Goal: Task Accomplishment & Management: Manage account settings

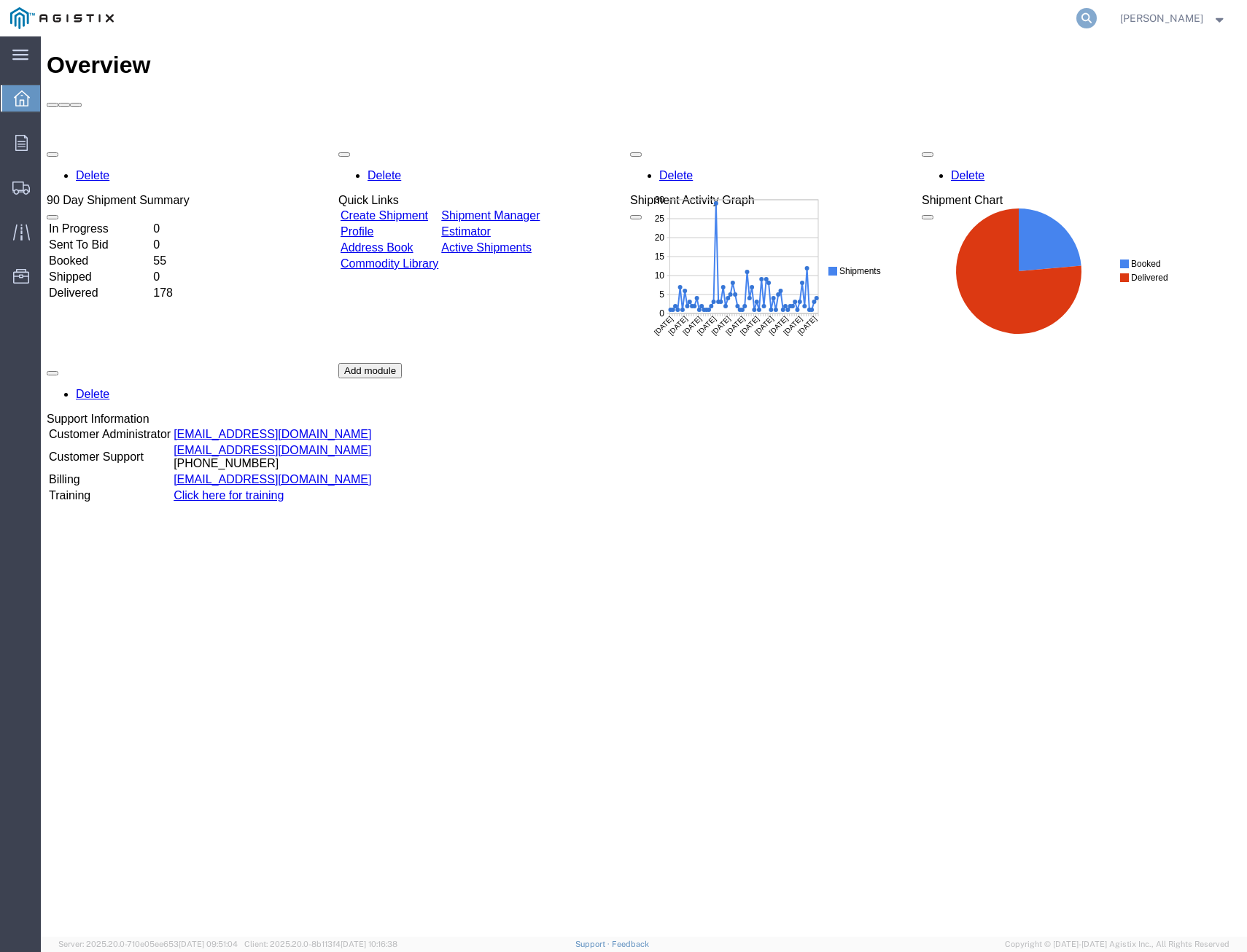
click at [965, 12] on icon at bounding box center [1086, 17] width 20 height 20
click at [951, 20] on input "search" at bounding box center [854, 18] width 444 height 35
type input "410017"
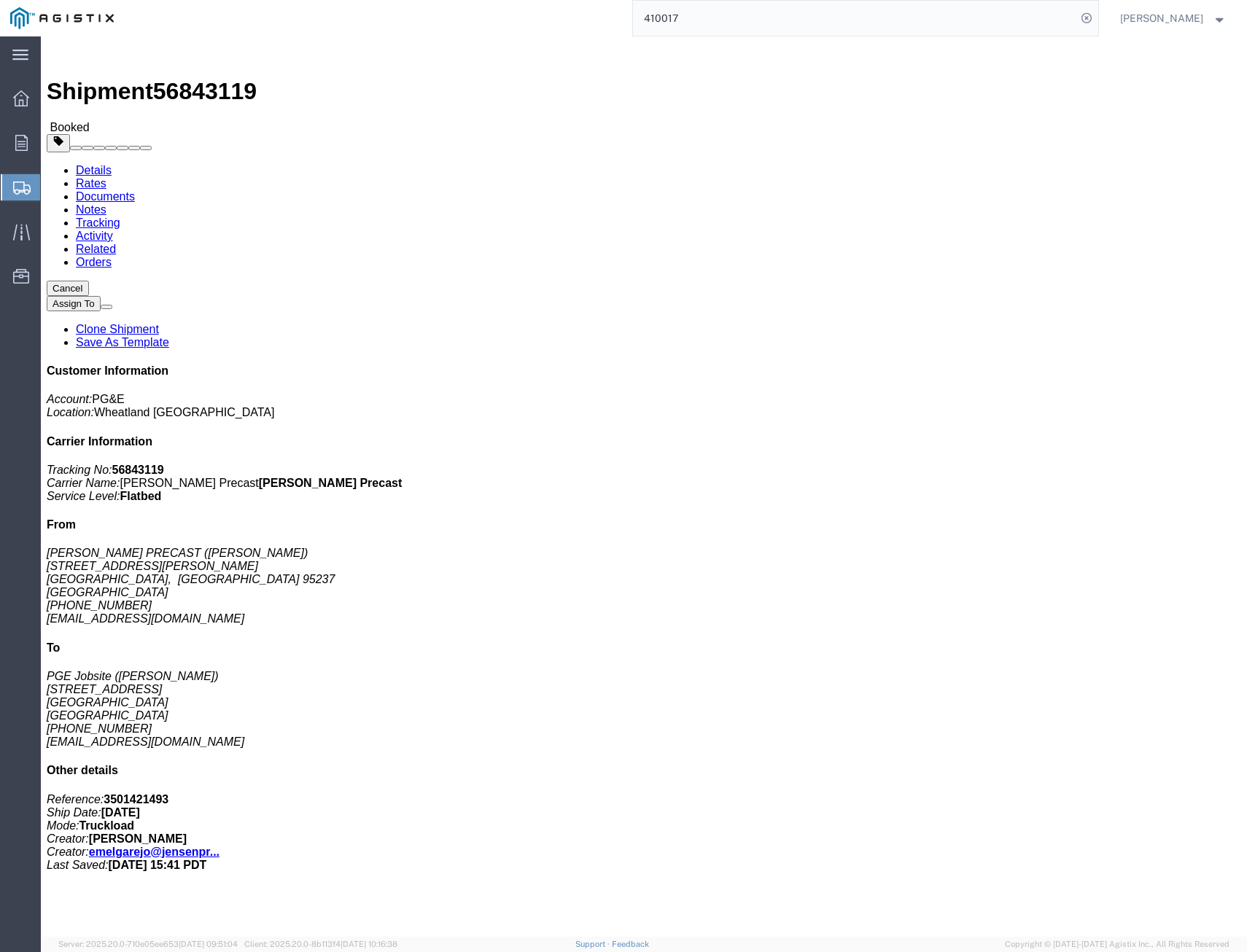
click link "Activity"
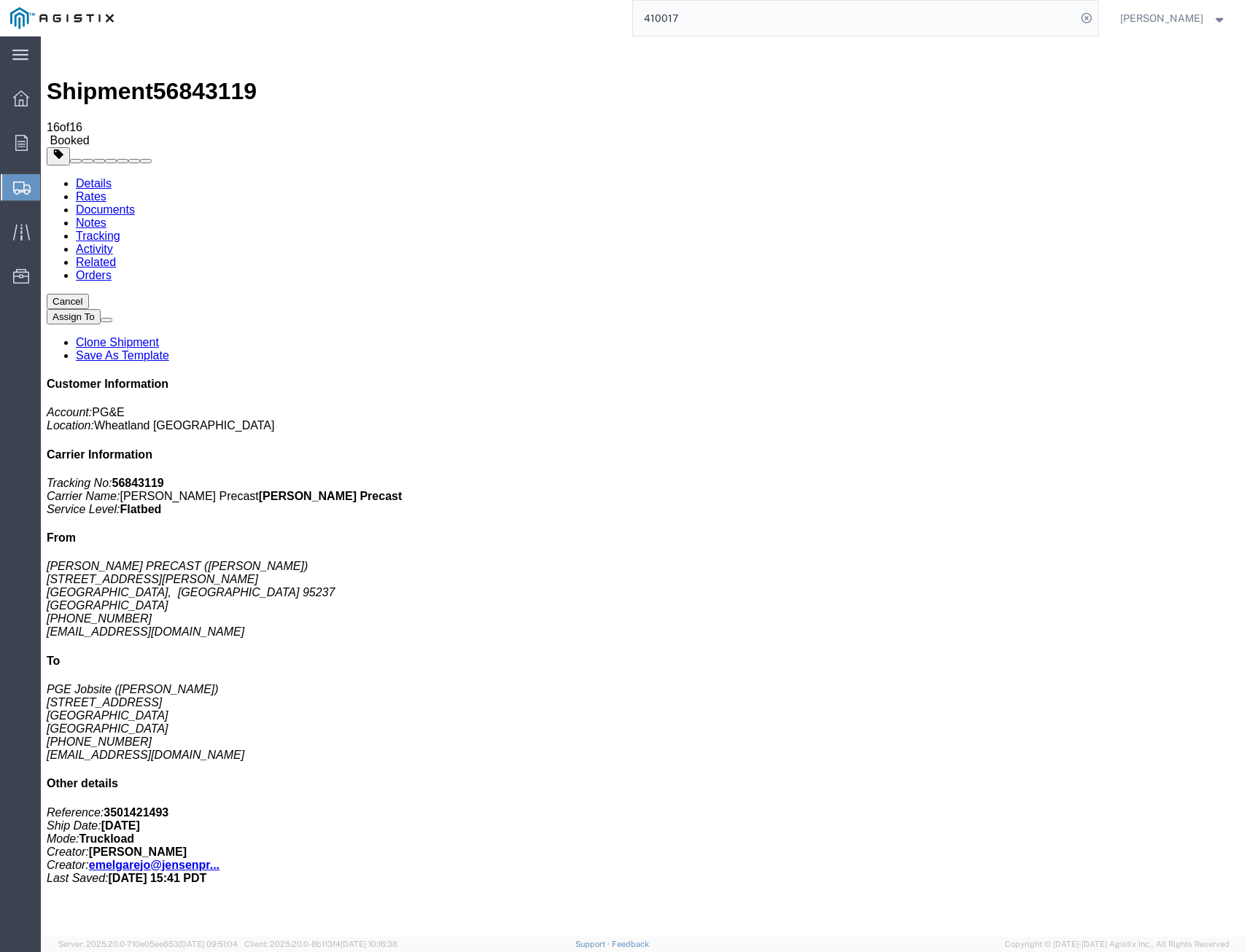
click at [120, 230] on link "Tracking" at bounding box center [98, 236] width 44 height 13
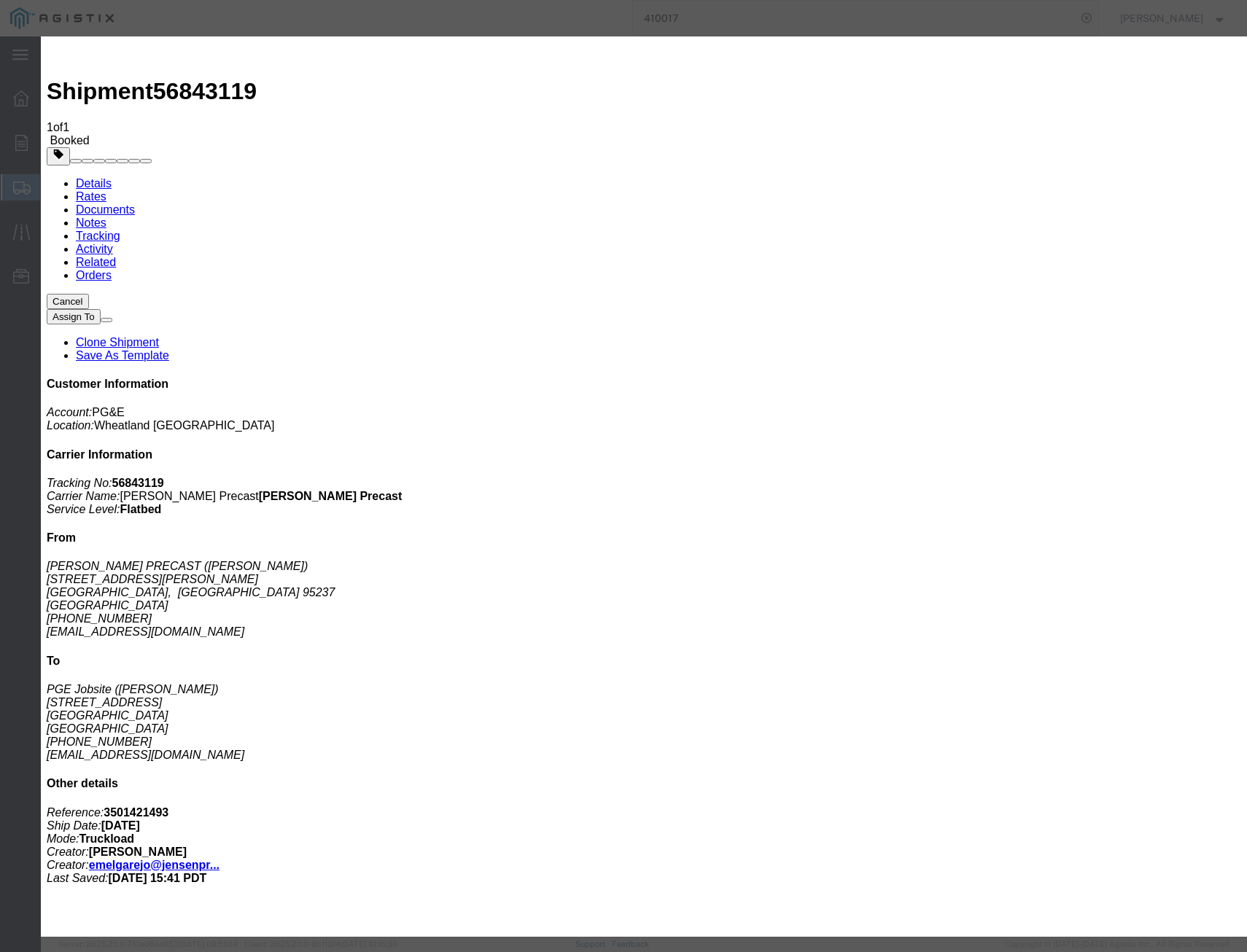
type input "[DATE]"
select select "DELIVRED"
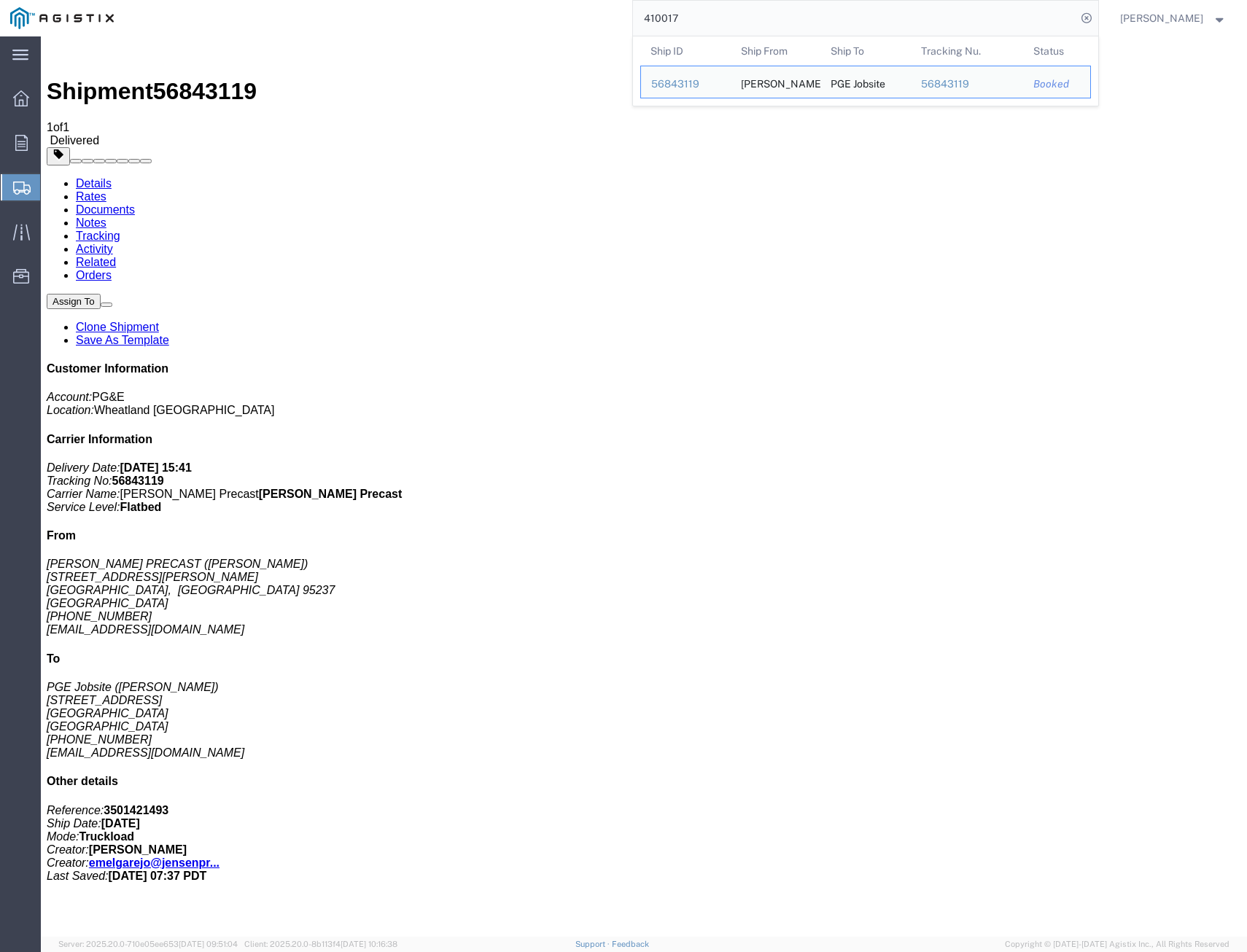
drag, startPoint x: 711, startPoint y: 19, endPoint x: 450, endPoint y: -15, distance: 263.2
click at [450, 0] on html "main_menu Created with Sketch. Collapse Menu Overview Orders Shipments Shipment…" at bounding box center [623, 476] width 1247 height 952
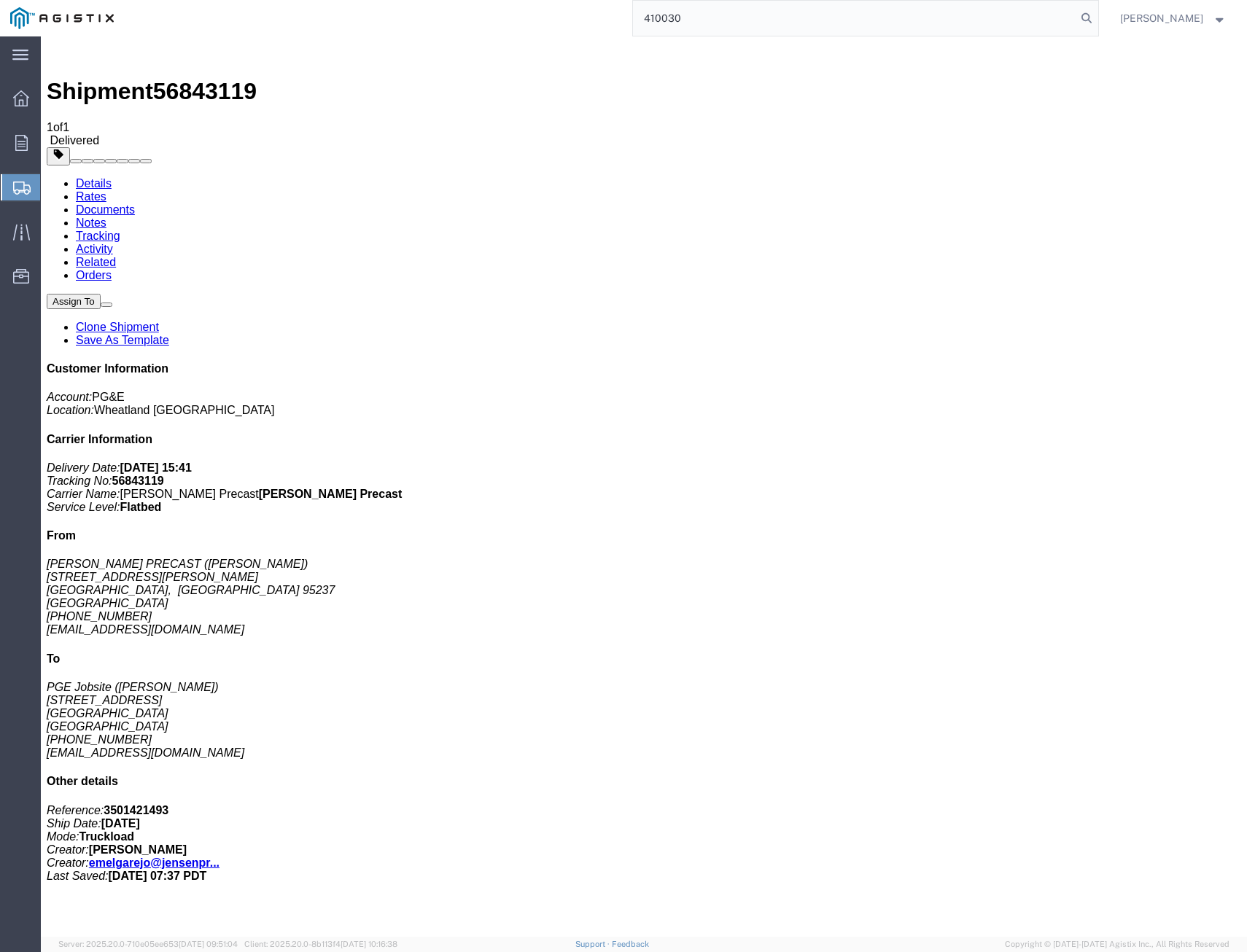
type input "410030"
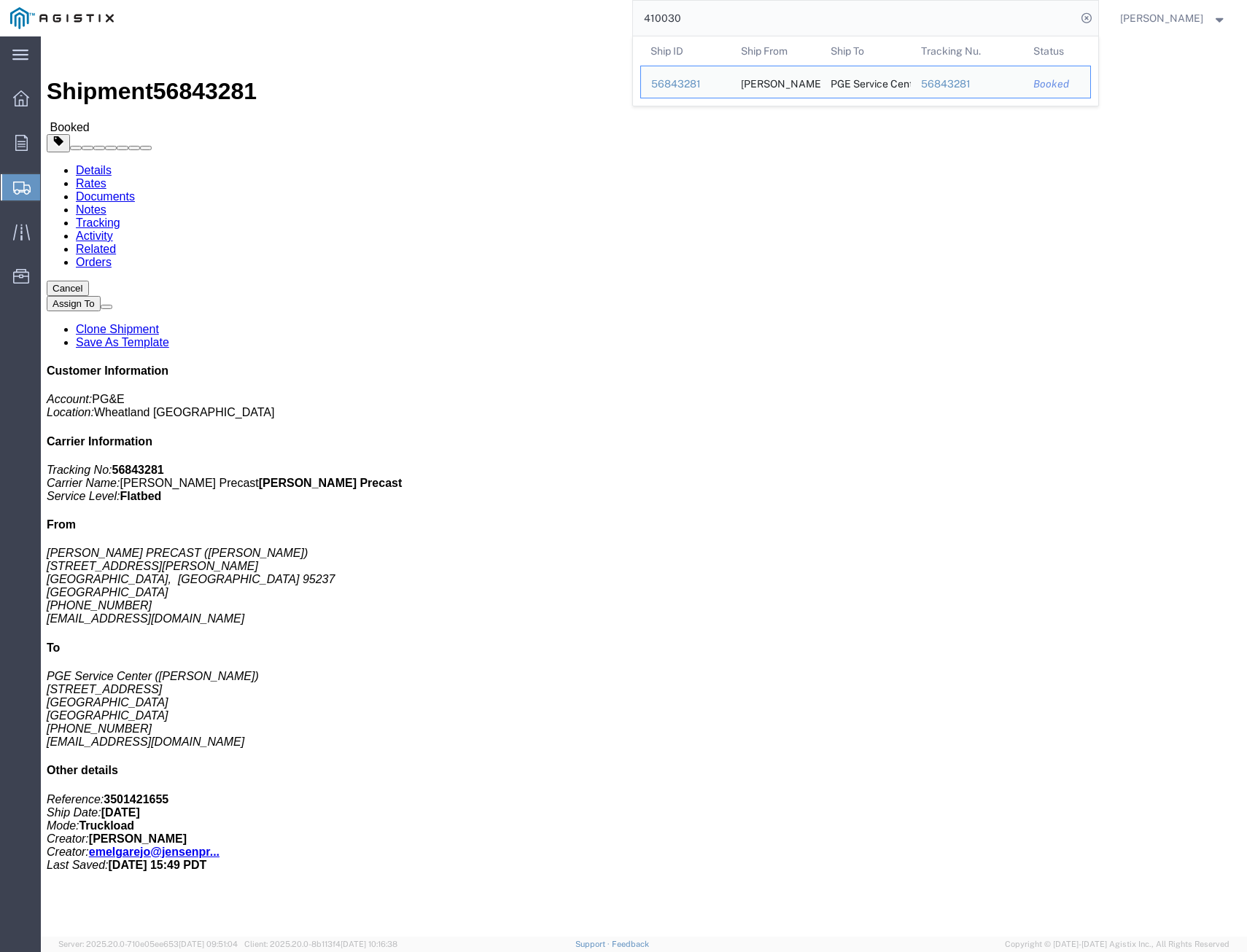
click link "Activity"
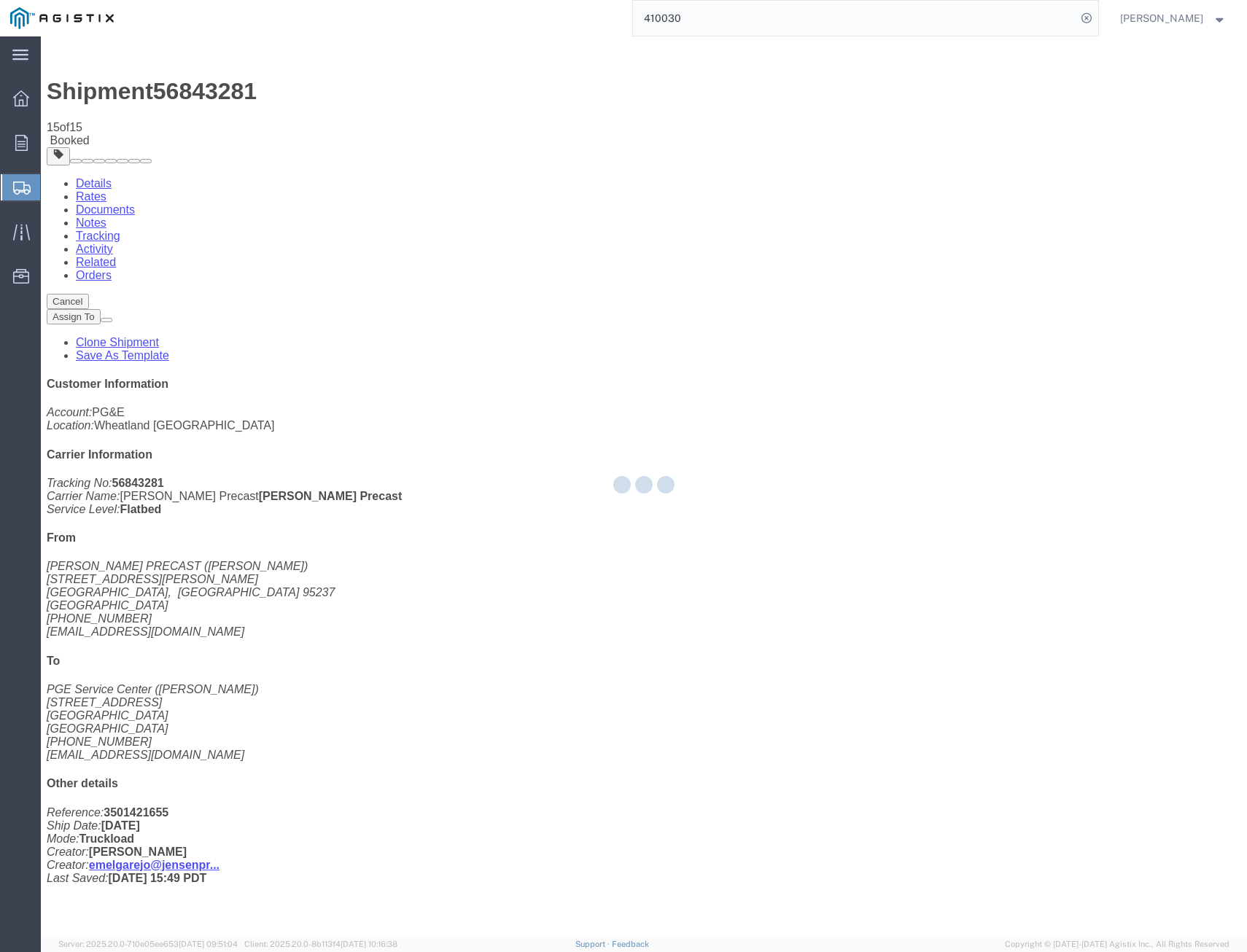
click at [304, 92] on div at bounding box center [643, 486] width 1207 height 900
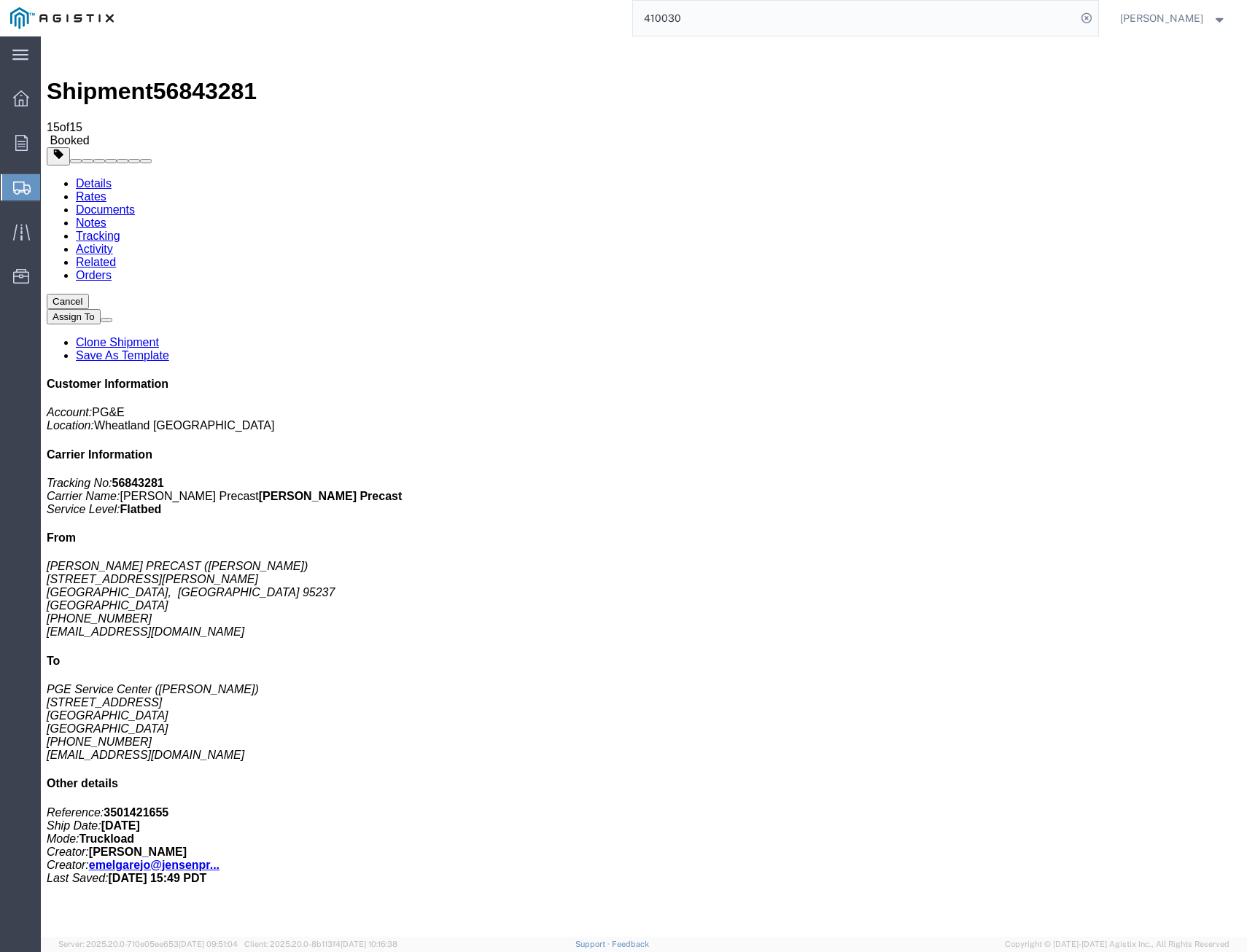
click at [120, 230] on link "Tracking" at bounding box center [98, 236] width 44 height 13
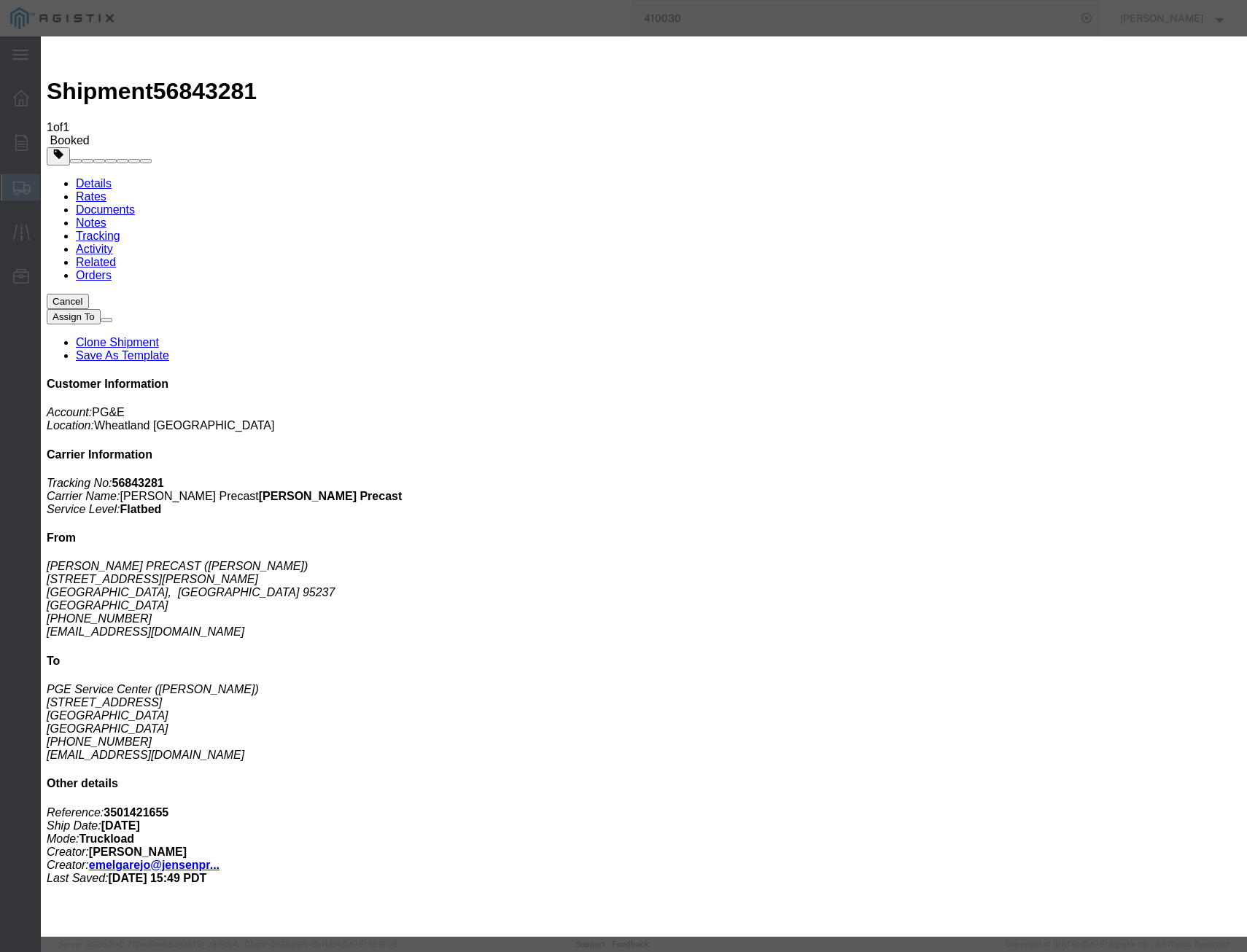
type input "[DATE]"
select select "DELIVRED"
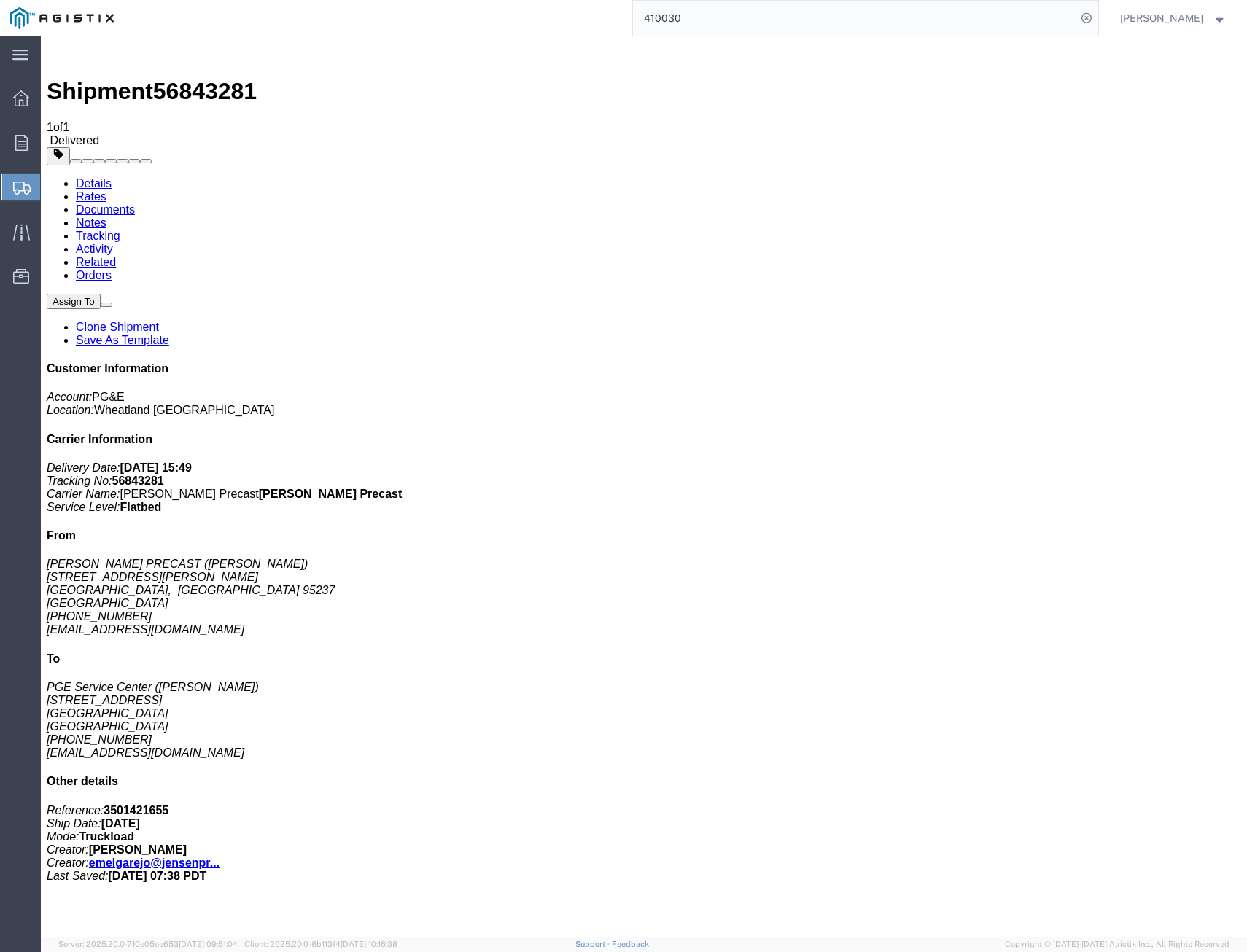
drag, startPoint x: 569, startPoint y: -21, endPoint x: 430, endPoint y: -41, distance: 140.4
click at [430, 0] on html "main_menu Created with Sketch. Collapse Menu Overview Orders Shipments Shipment…" at bounding box center [623, 476] width 1247 height 952
type input "412068"
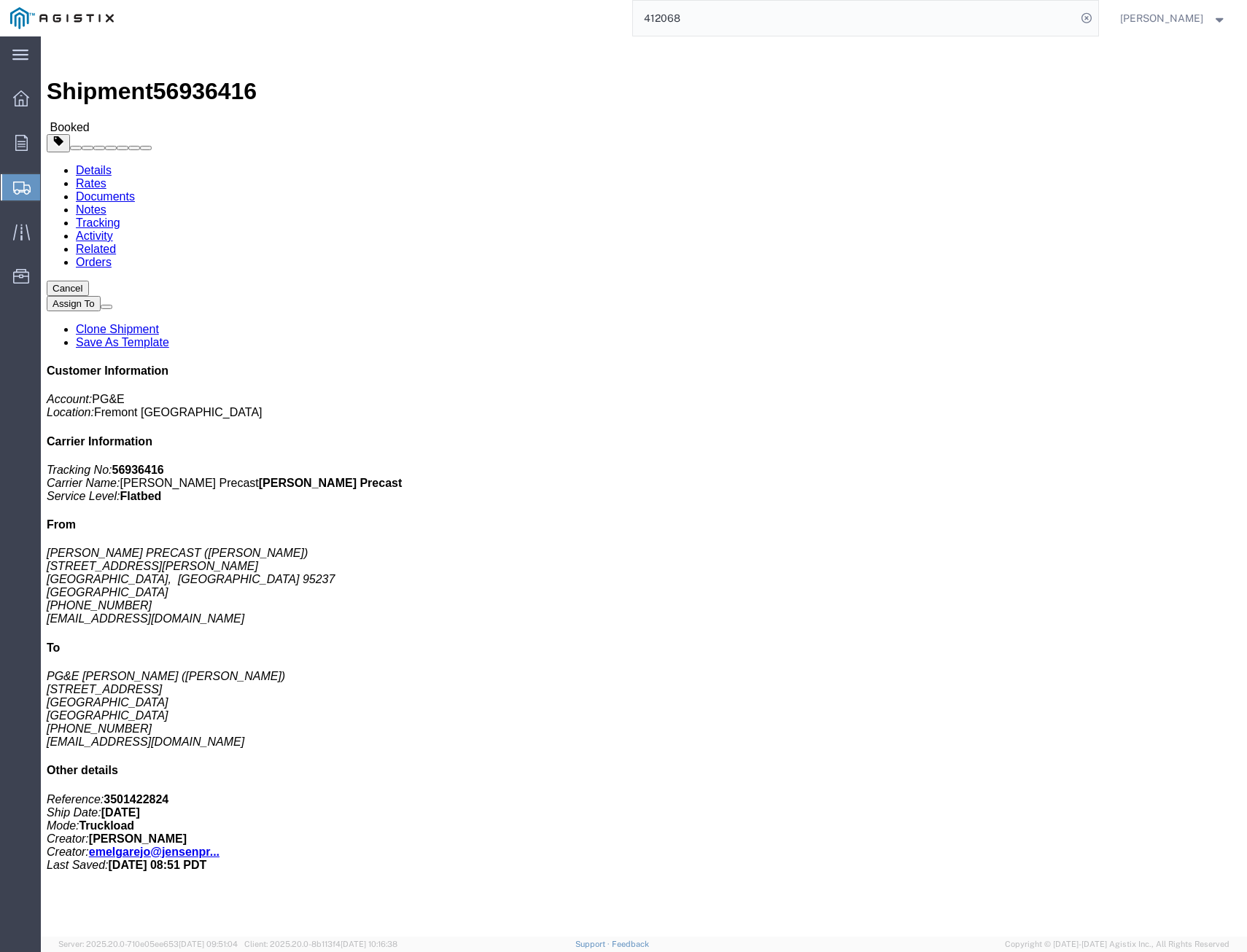
click link "Tracking"
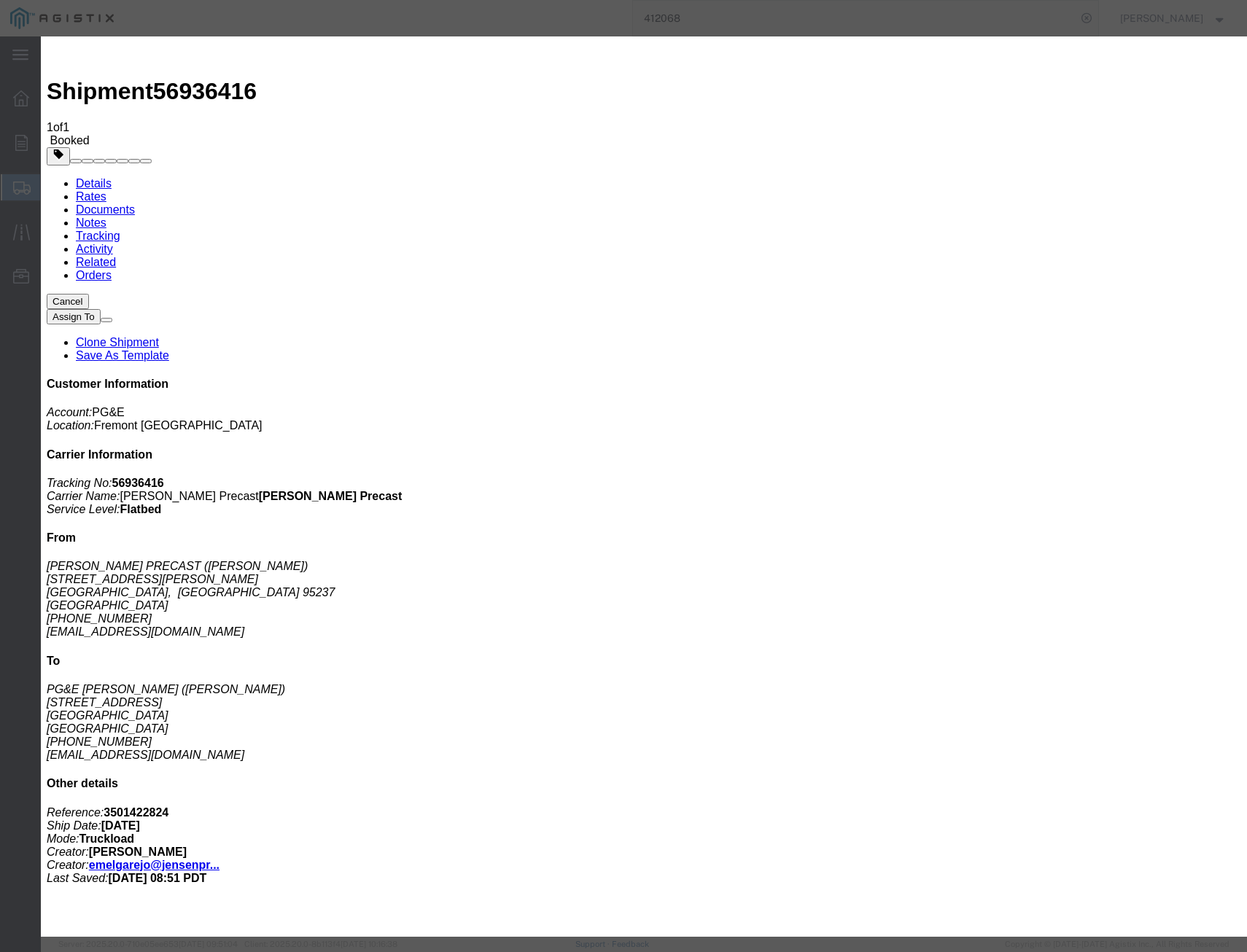
type input "[DATE]"
select select "DELIVRED"
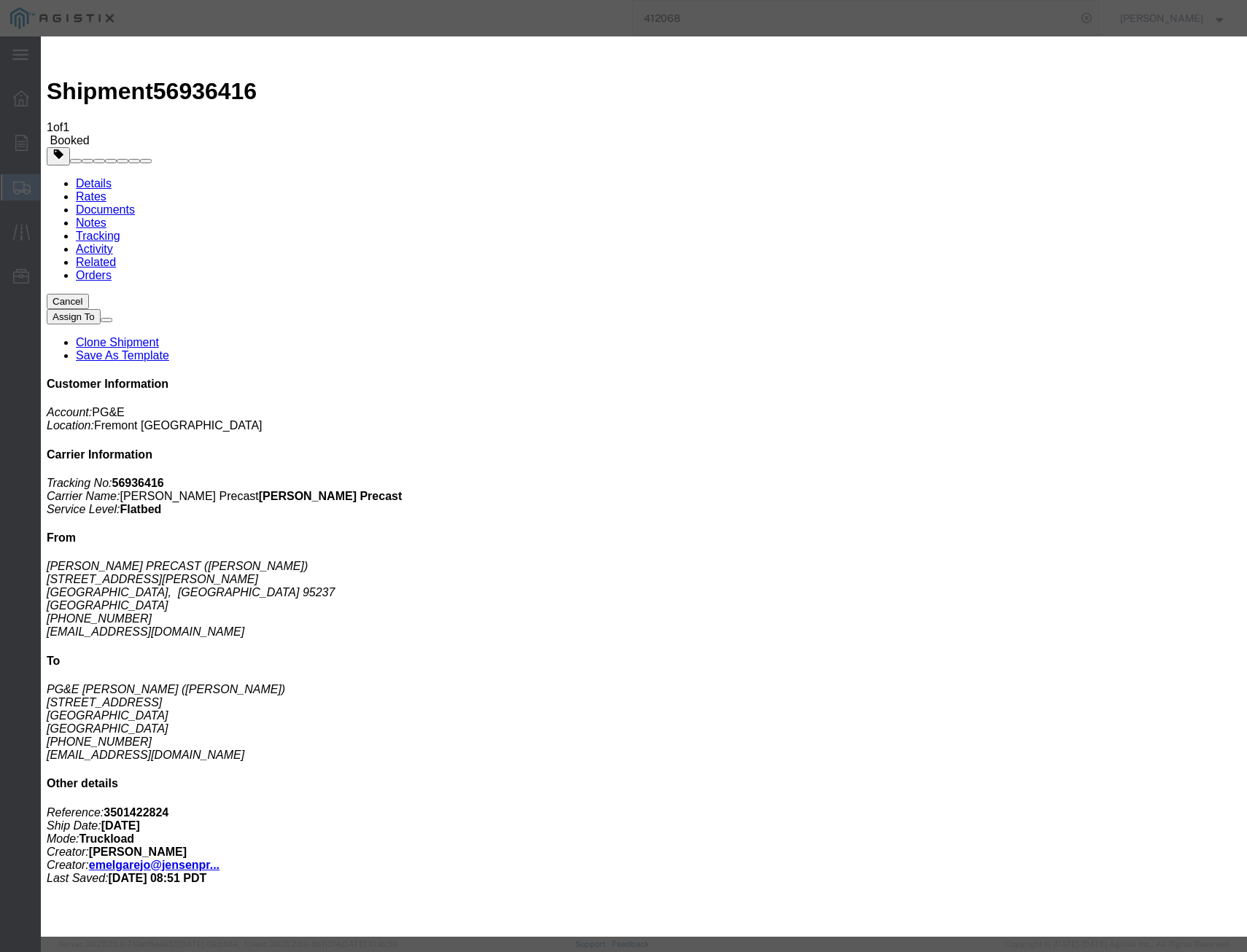
drag, startPoint x: 969, startPoint y: 507, endPoint x: 962, endPoint y: 498, distance: 11.4
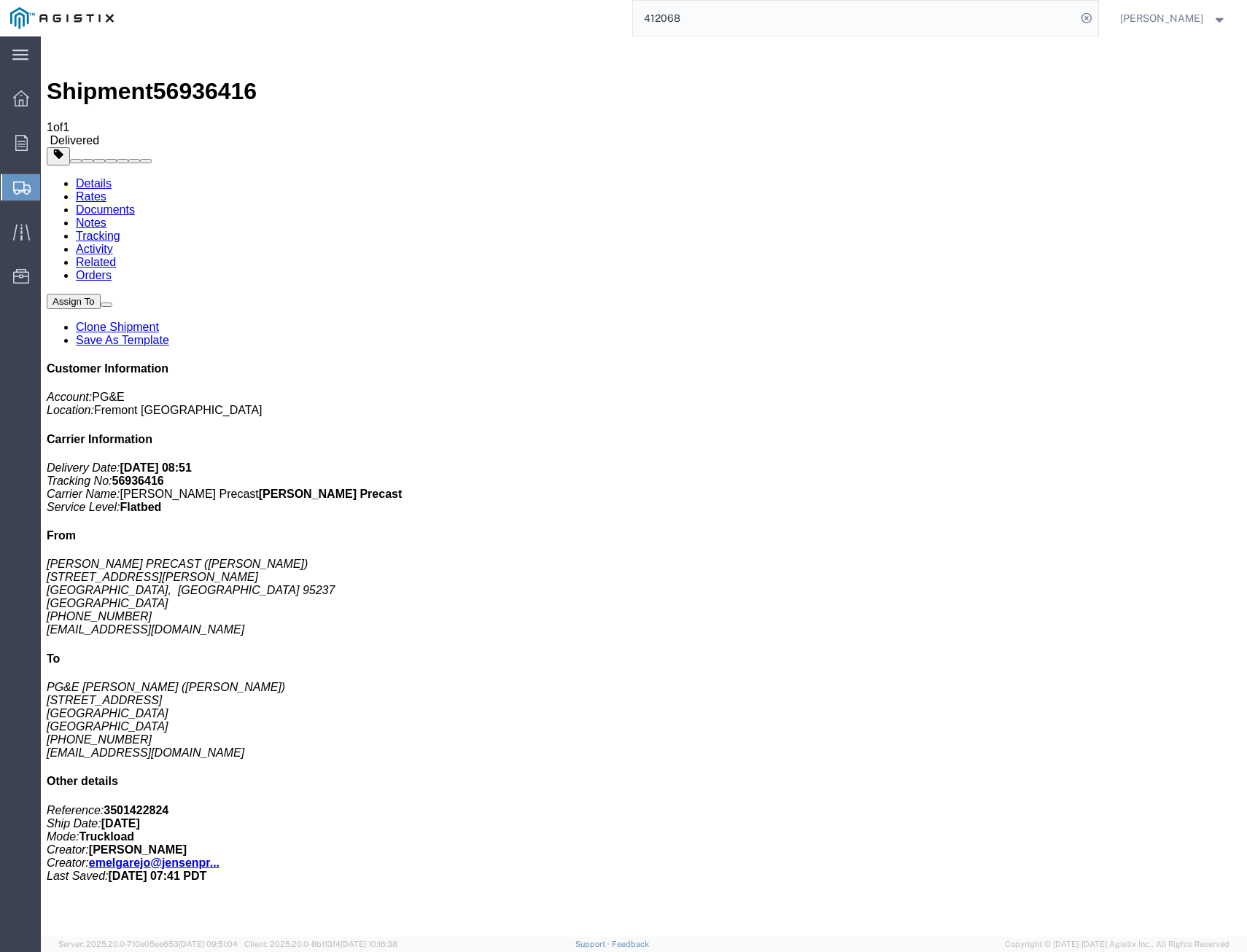
drag, startPoint x: 765, startPoint y: 19, endPoint x: 540, endPoint y: 5, distance: 225.4
click at [540, 5] on div "412068" at bounding box center [611, 18] width 974 height 37
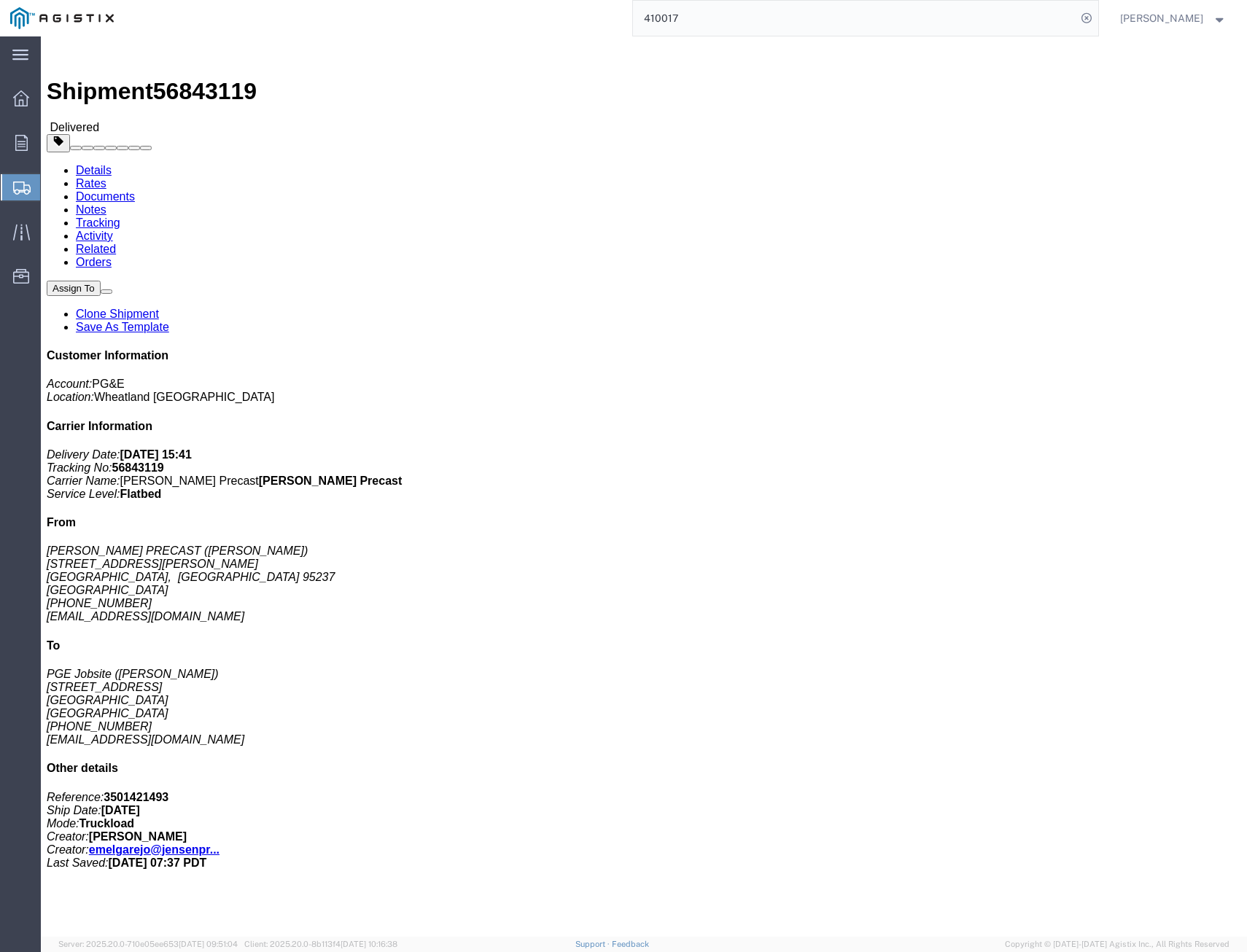
drag, startPoint x: 795, startPoint y: 13, endPoint x: 353, endPoint y: -59, distance: 447.8
click at [353, 0] on html "main_menu Created with Sketch. Collapse Menu Overview Orders Shipments Shipment…" at bounding box center [623, 476] width 1247 height 952
type input "410030"
